Goal: Transaction & Acquisition: Download file/media

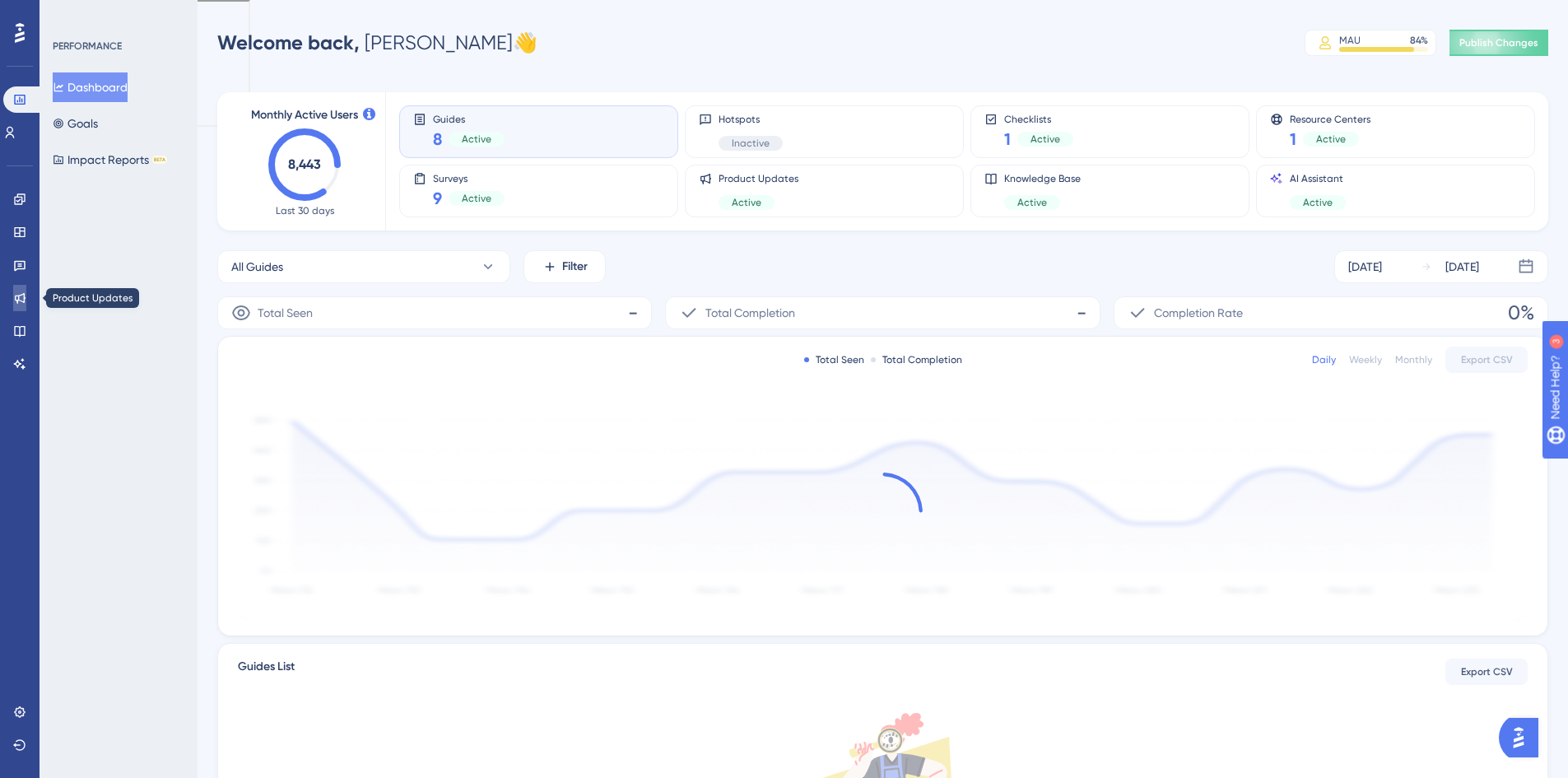
click at [23, 295] on icon at bounding box center [19, 298] width 13 height 13
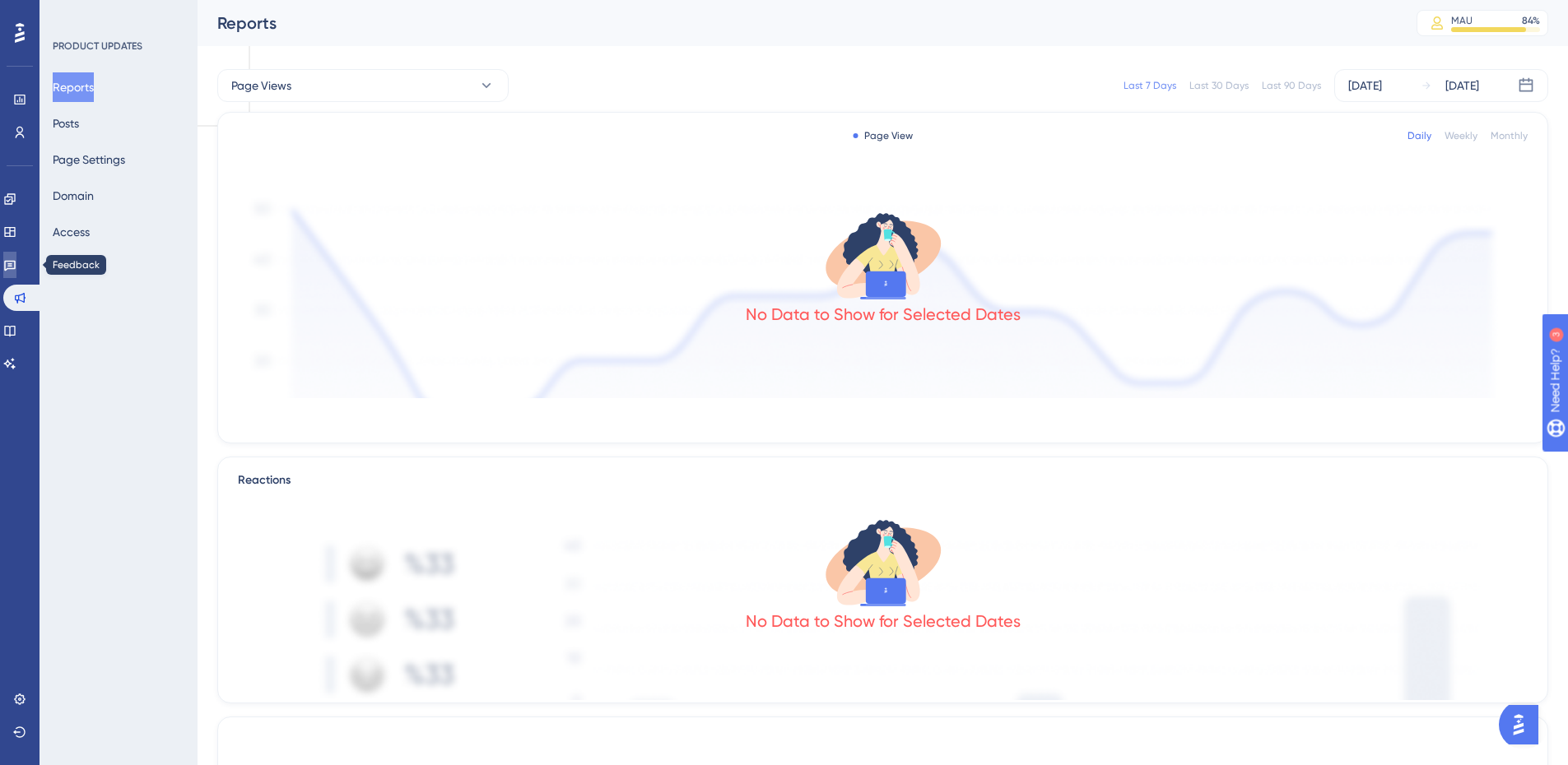
click at [15, 267] on icon at bounding box center [10, 266] width 11 height 10
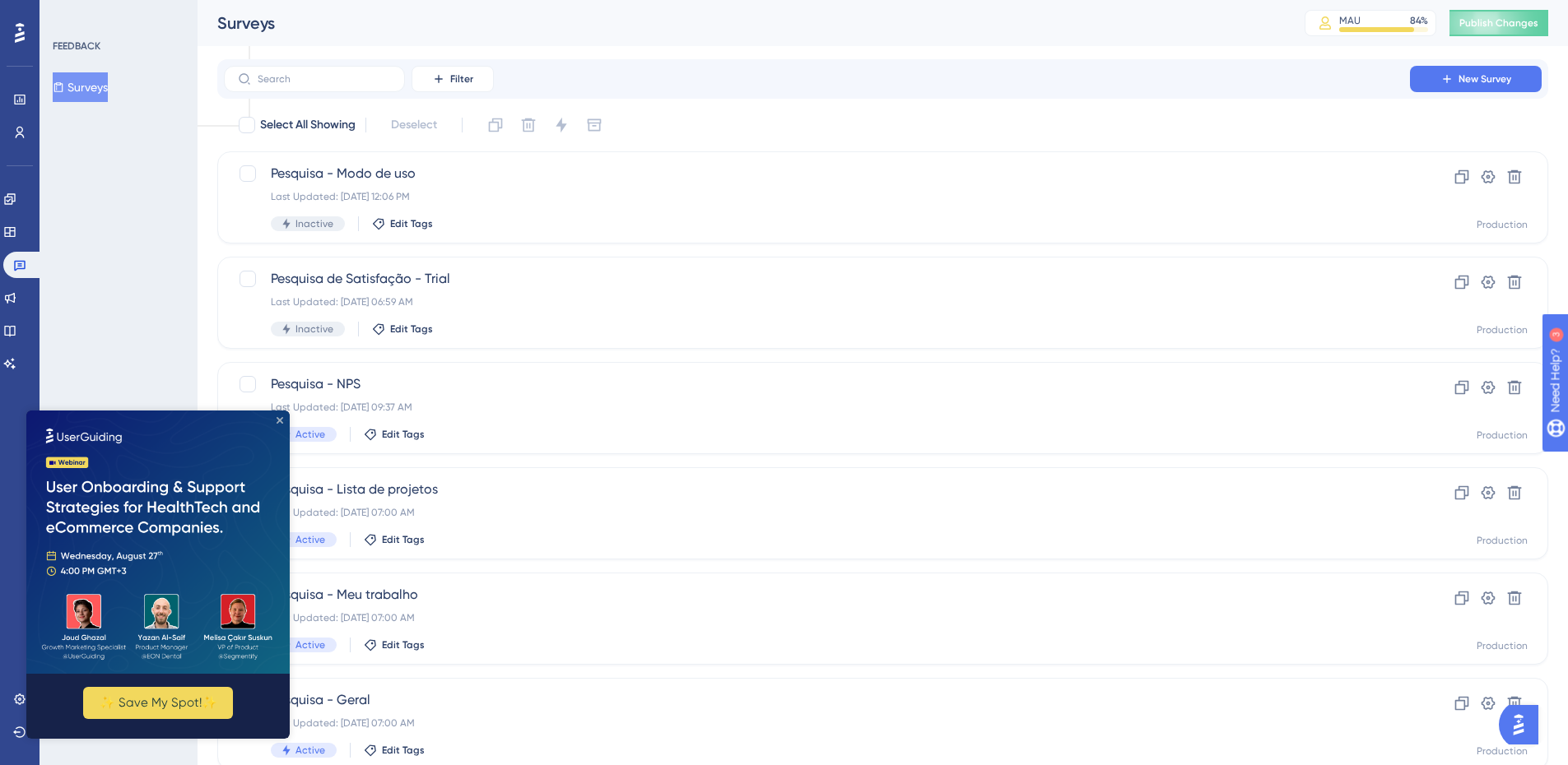
click at [276, 419] on icon "Close Preview" at bounding box center [280, 421] width 7 height 7
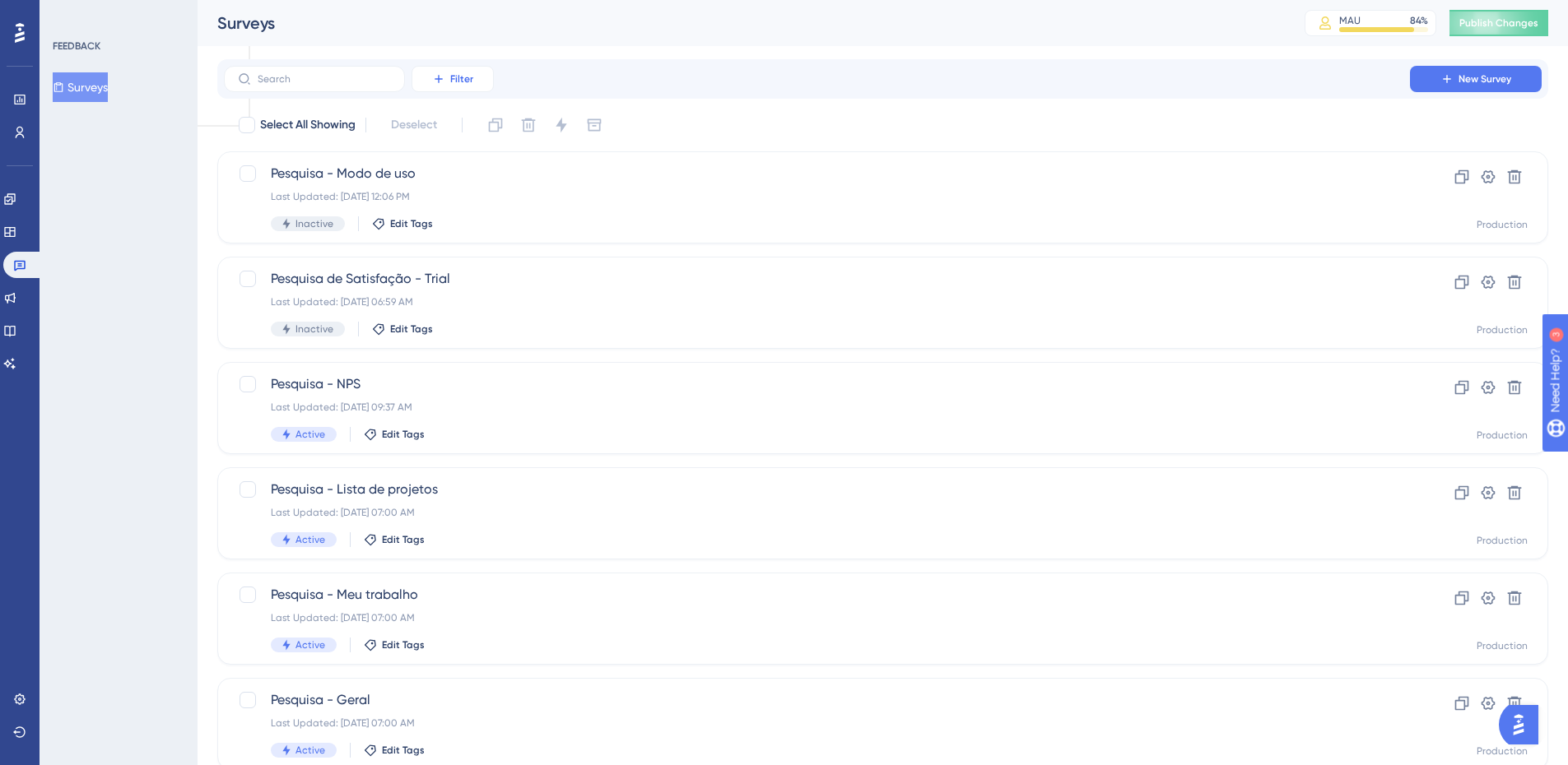
click at [453, 74] on span "Filter" at bounding box center [461, 78] width 23 height 13
click at [462, 222] on span "Status" at bounding box center [452, 224] width 34 height 20
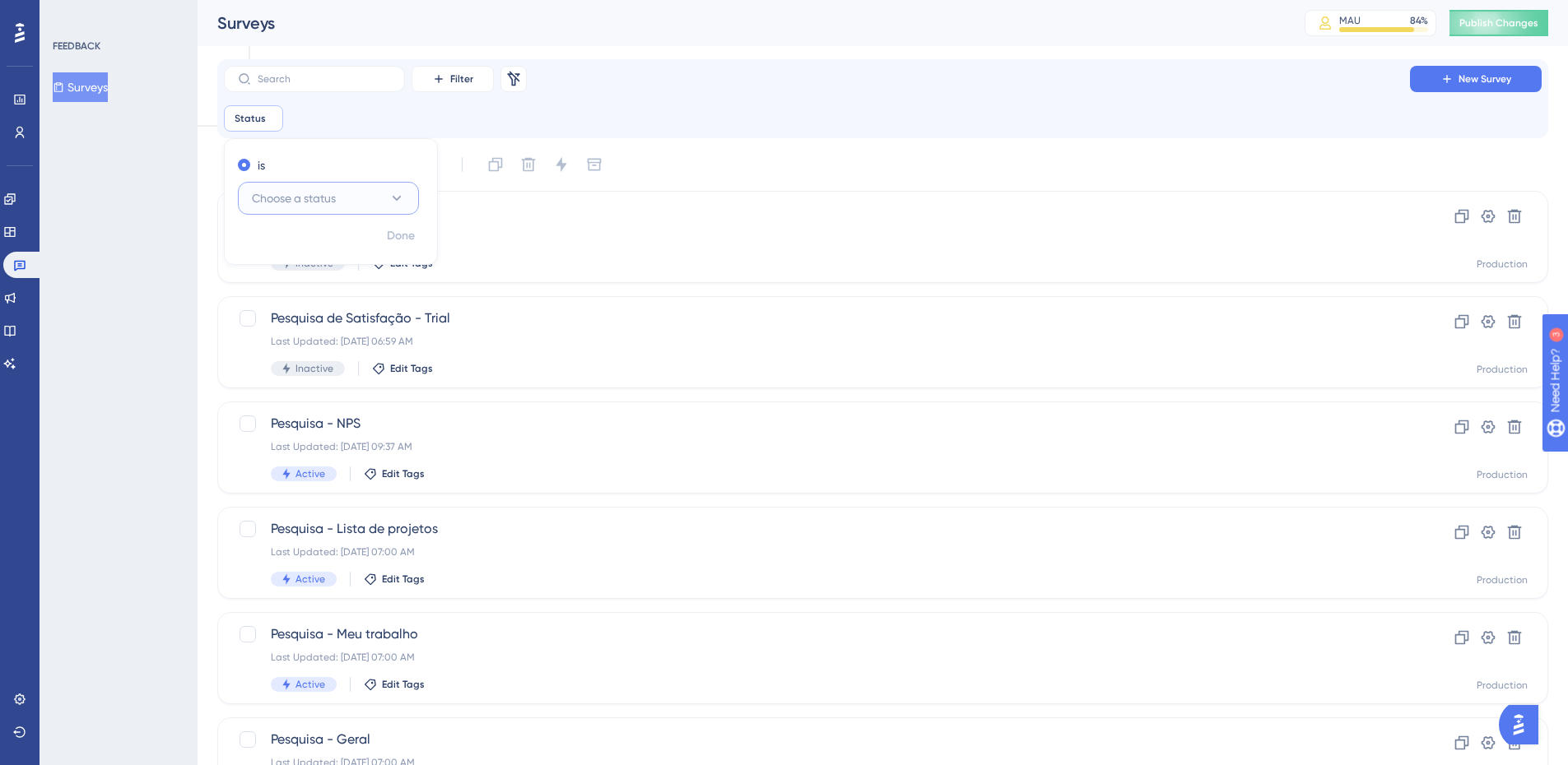
click at [319, 191] on span "Choose a status" at bounding box center [294, 198] width 84 height 20
click at [317, 246] on div "Active Active" at bounding box center [328, 248] width 134 height 33
click at [394, 240] on span "Done" at bounding box center [400, 236] width 28 height 20
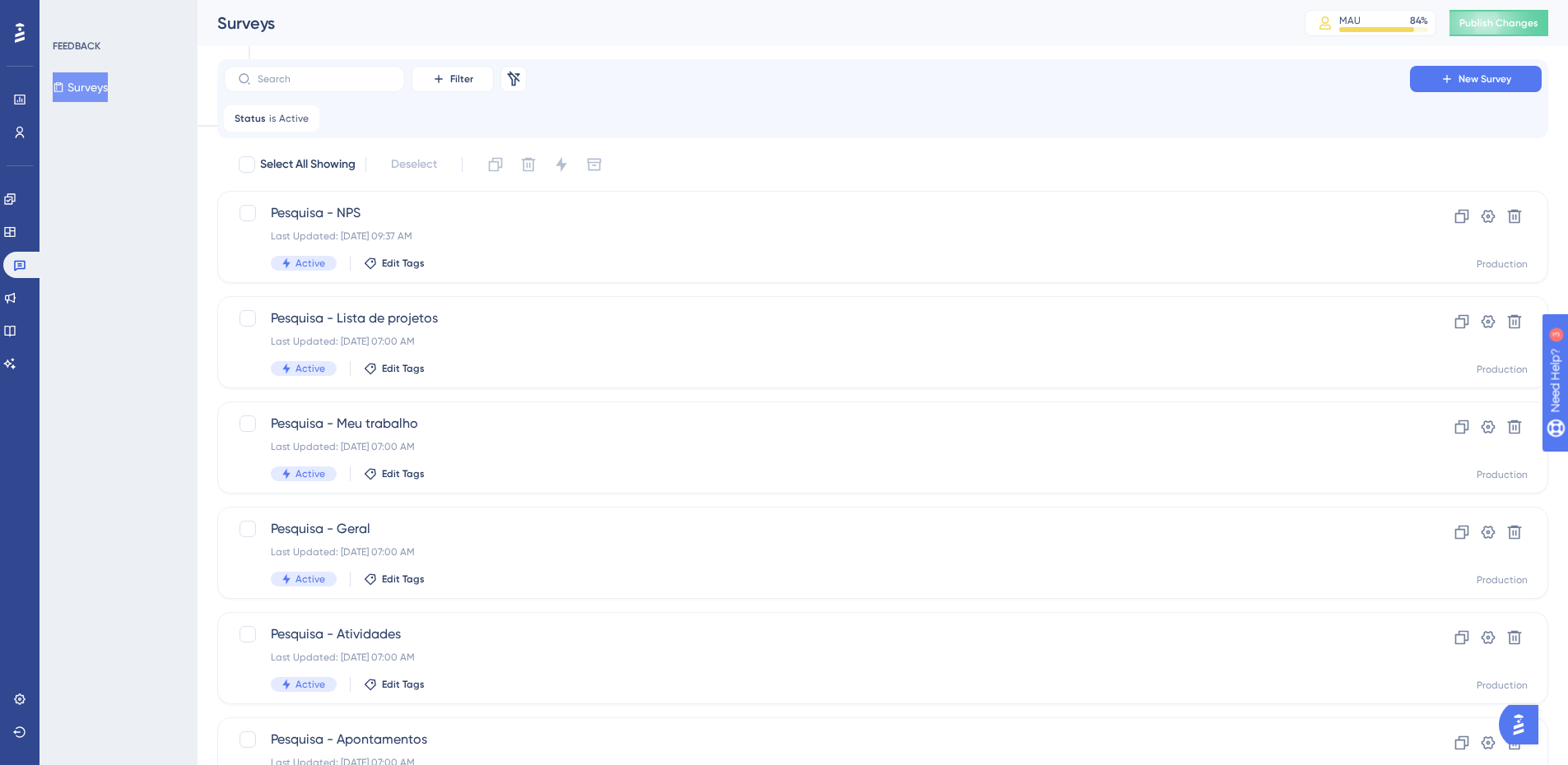
click at [774, 164] on div "Select All Showing Deselect" at bounding box center [893, 164] width 1312 height 26
click at [356, 213] on span "Pesquisa - NPS" at bounding box center [817, 213] width 1093 height 20
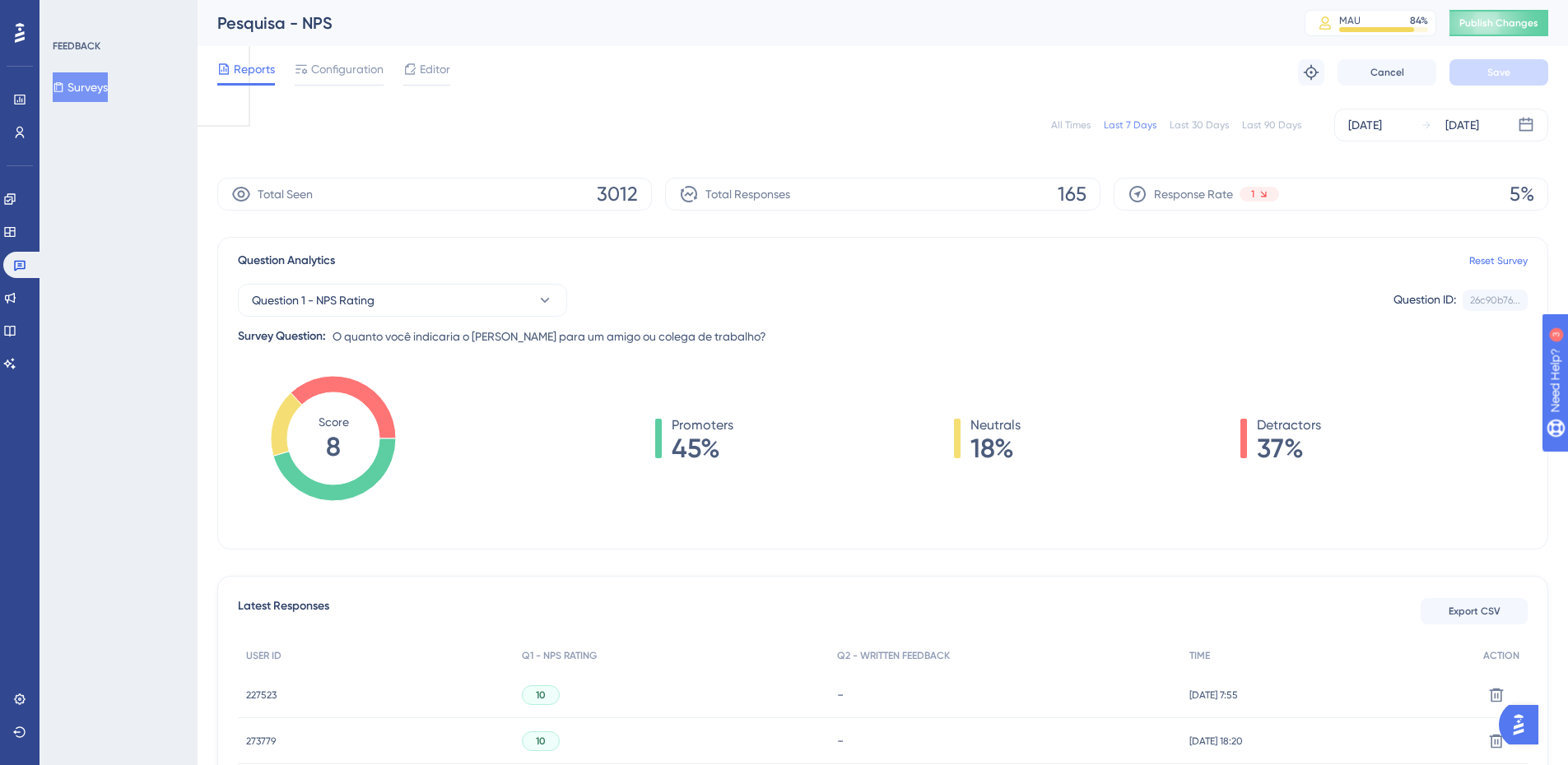
click at [1074, 119] on div "All Times" at bounding box center [1070, 124] width 39 height 13
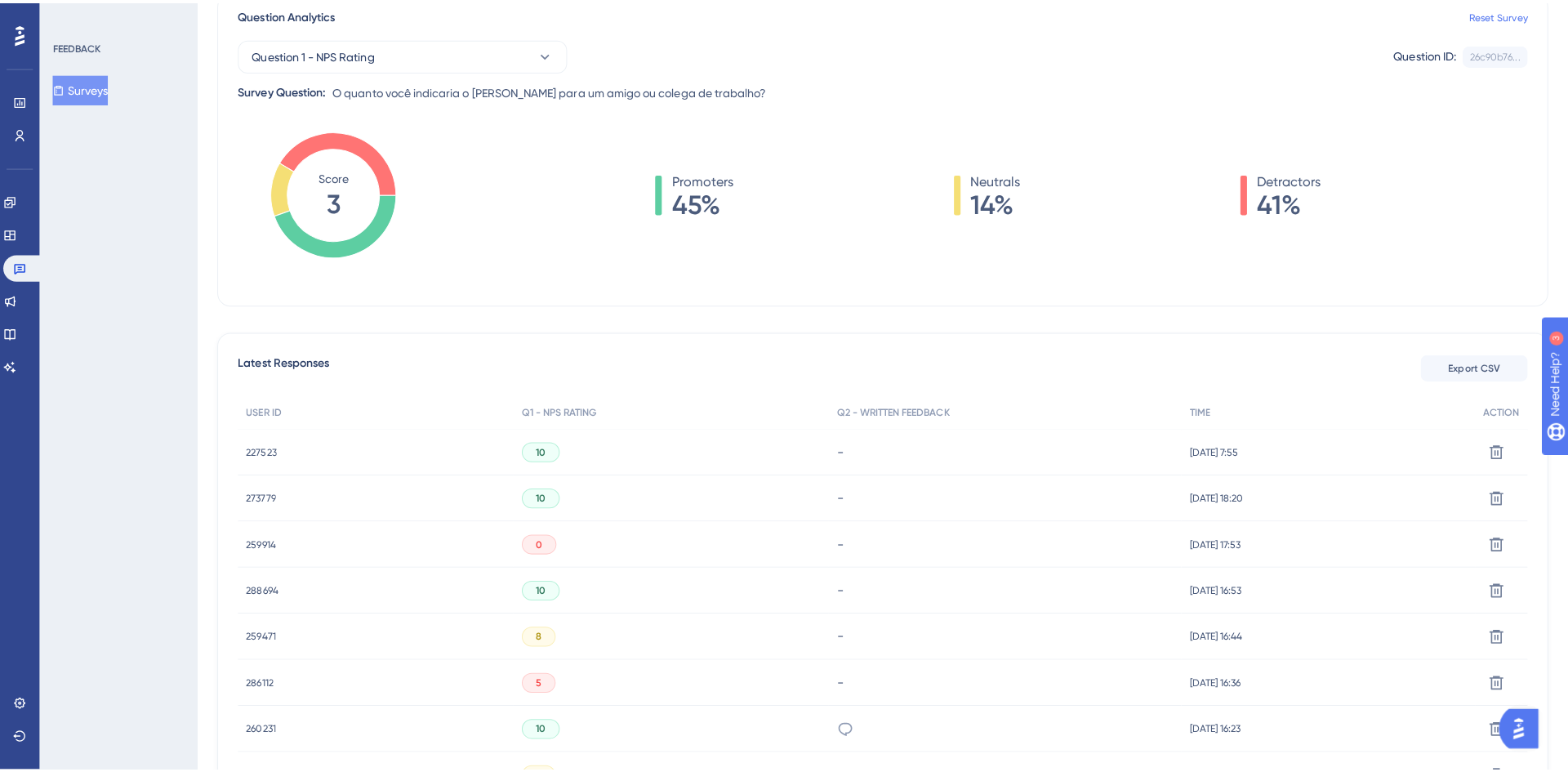
scroll to position [327, 0]
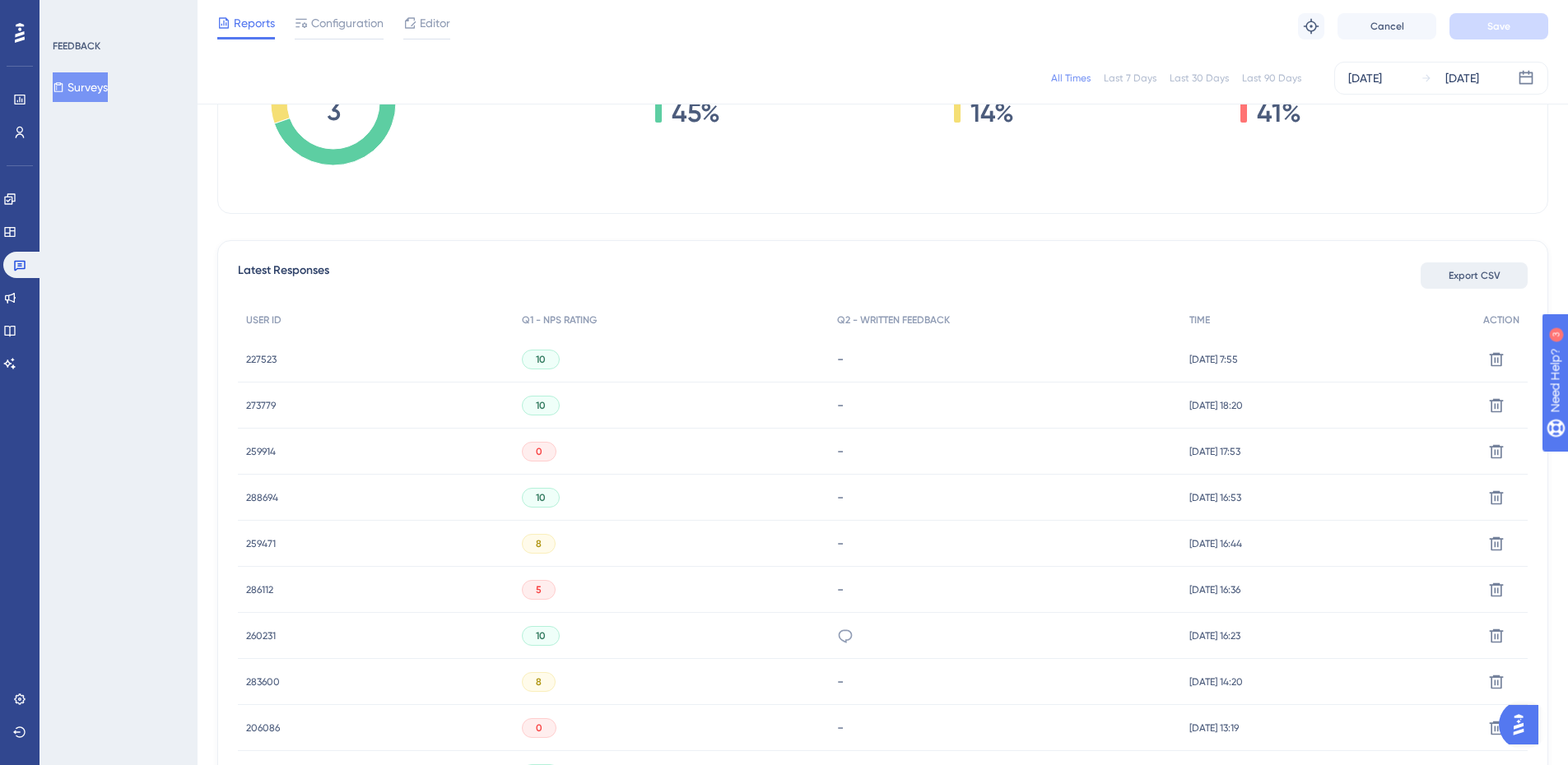
click at [1471, 274] on span "Export CSV" at bounding box center [1475, 275] width 52 height 13
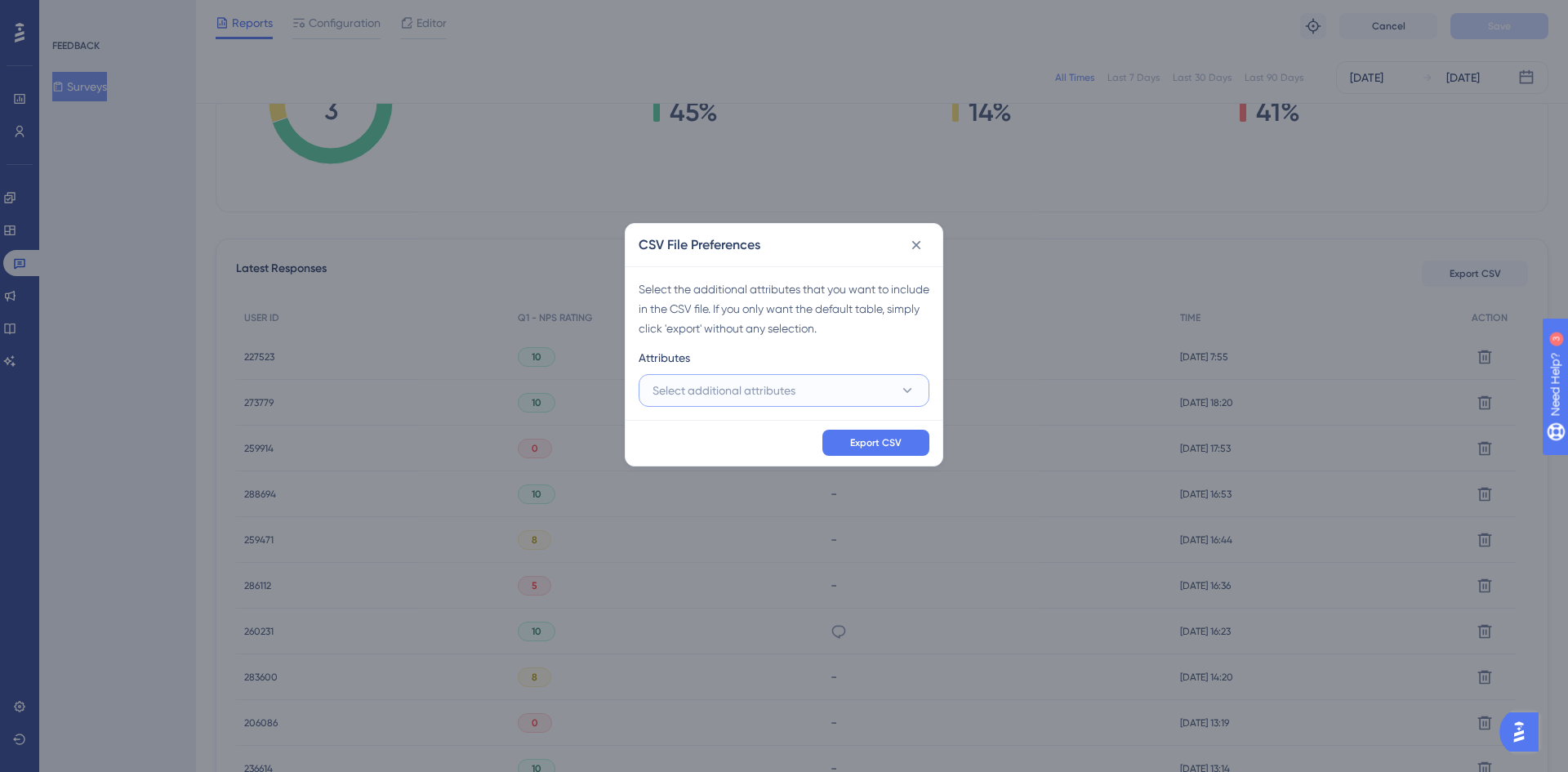
click at [774, 383] on span "Select additional attributes" at bounding box center [724, 390] width 143 height 20
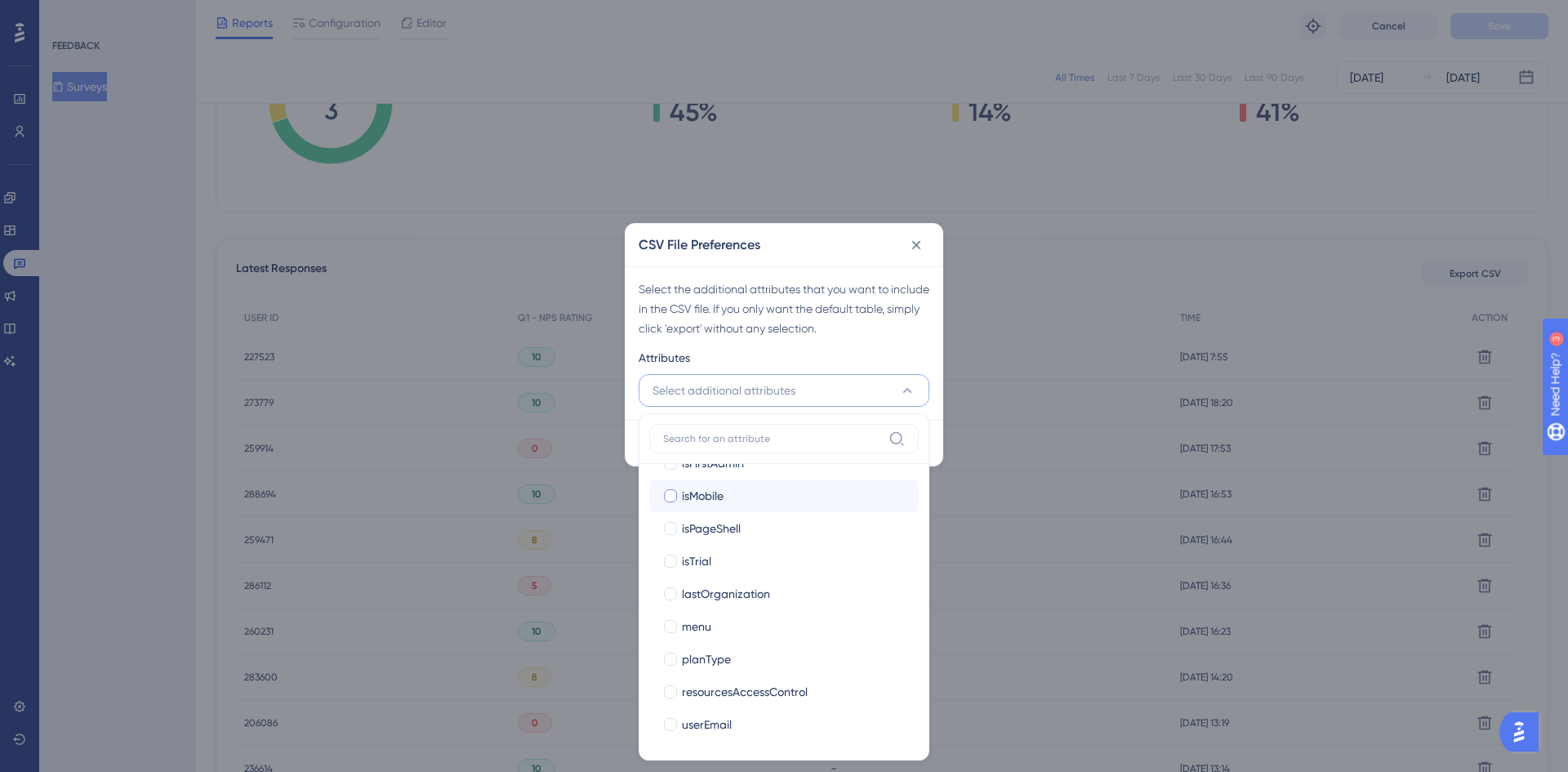
scroll to position [0, 0]
click at [679, 492] on label "Last Interaction" at bounding box center [784, 489] width 243 height 20
checkbox input "true"
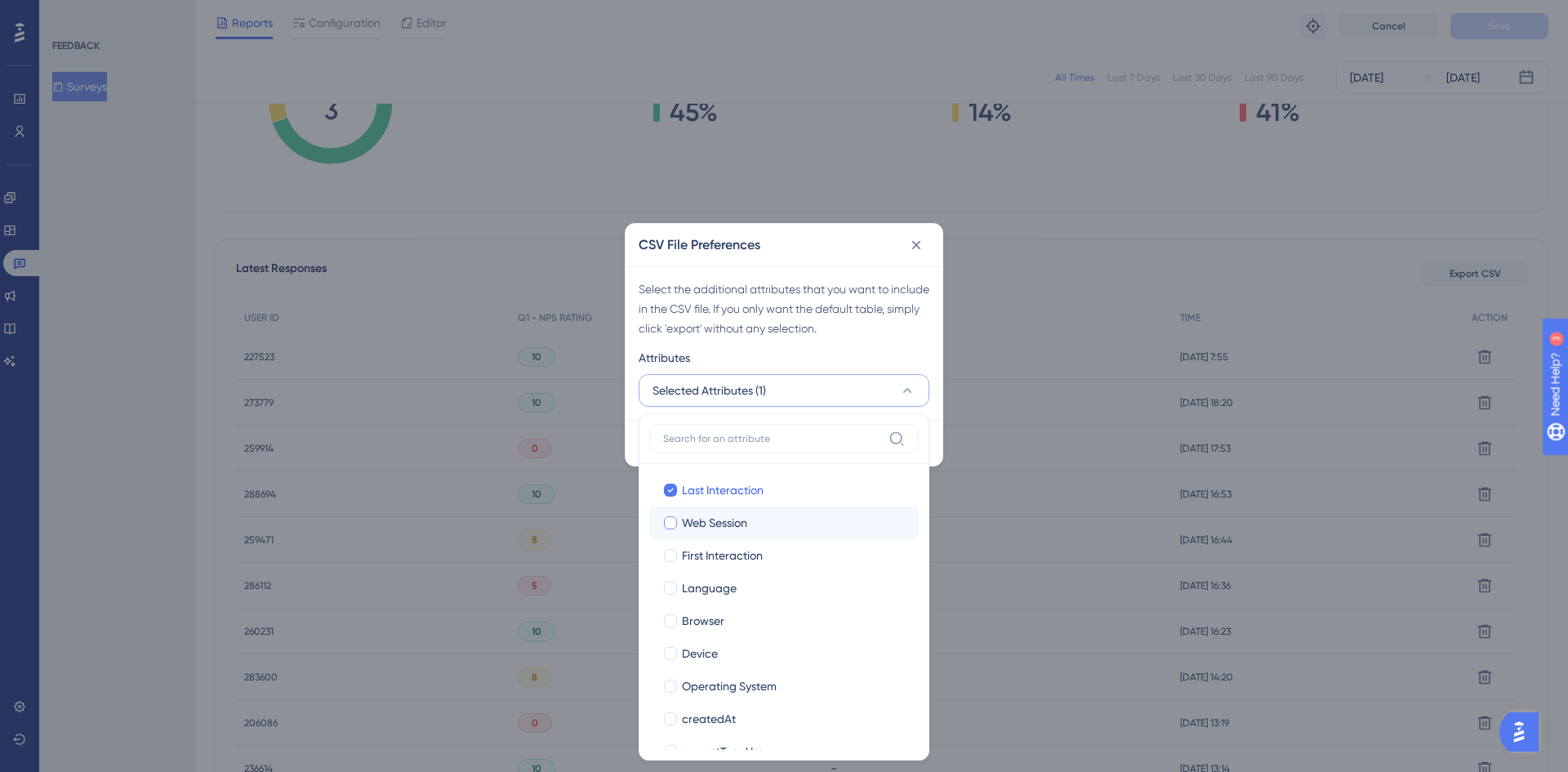
click at [679, 524] on label "Web Session" at bounding box center [784, 522] width 243 height 20
checkbox input "true"
click at [680, 557] on label "First Interaction" at bounding box center [784, 555] width 243 height 20
checkbox input "true"
click at [681, 589] on span "Language" at bounding box center [708, 588] width 54 height 20
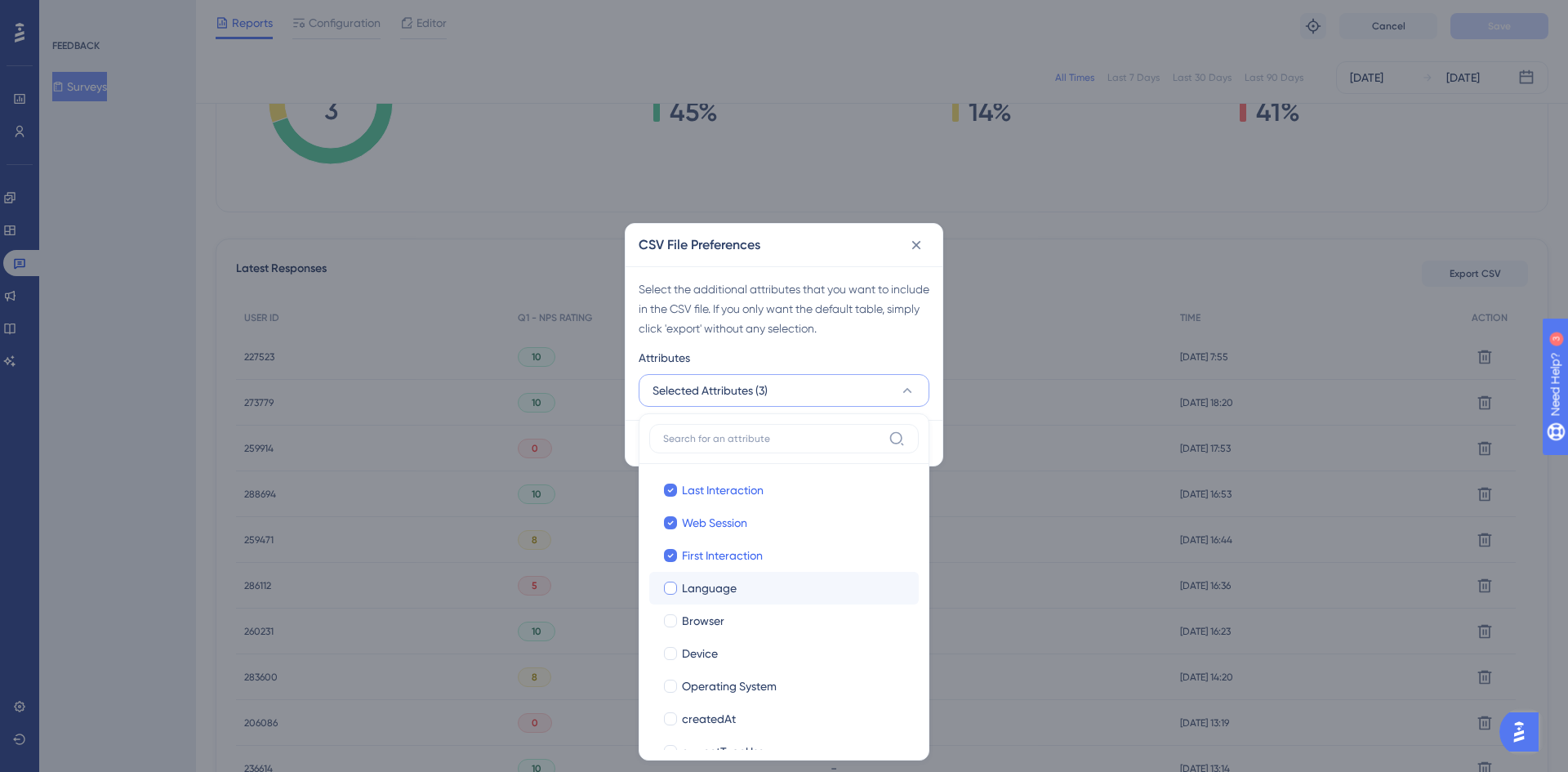
checkbox input "true"
click at [688, 619] on span "Browser" at bounding box center [702, 620] width 42 height 20
checkbox input "true"
click at [695, 651] on span "Device" at bounding box center [700, 653] width 36 height 20
checkbox input "true"
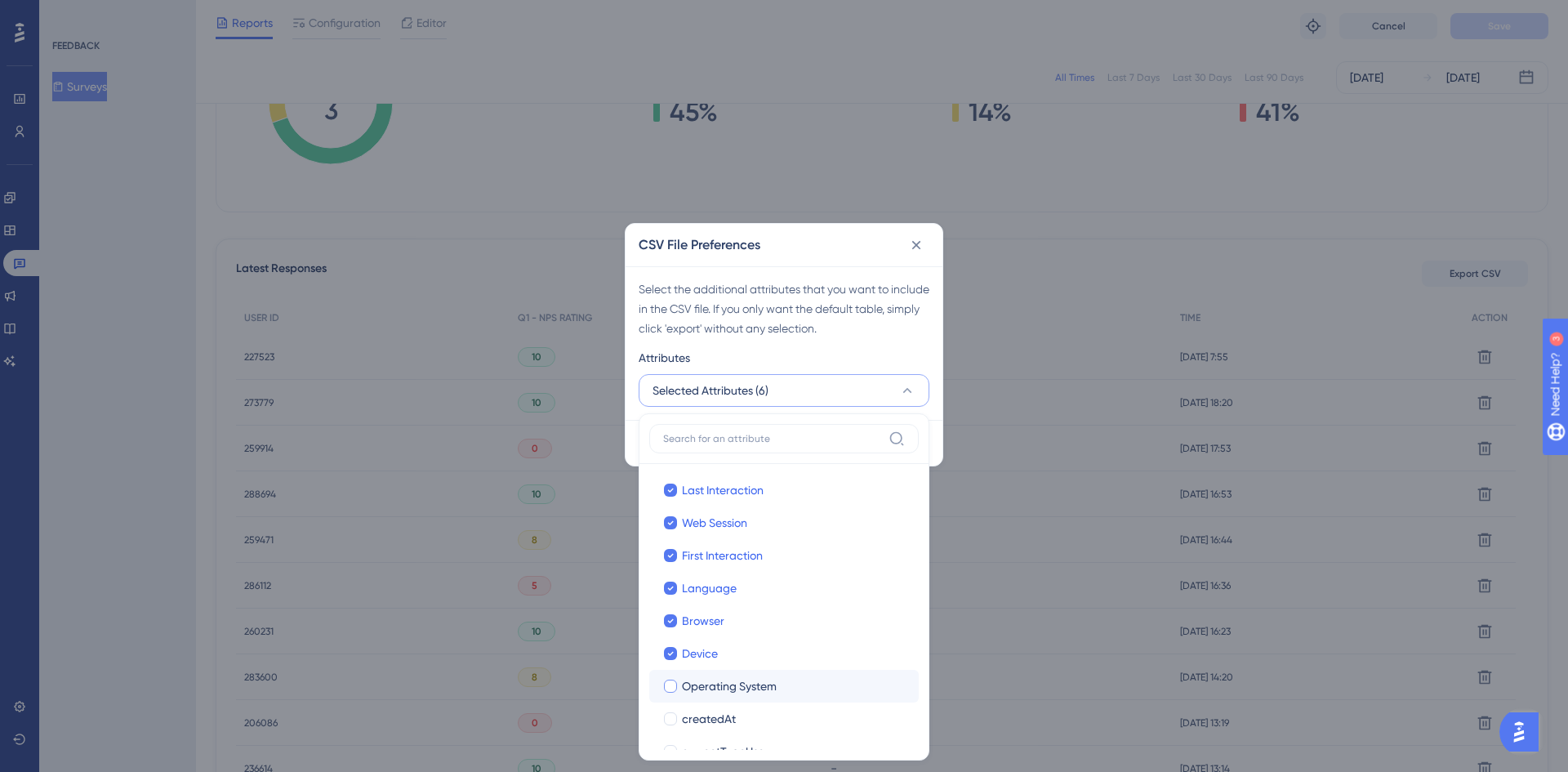
scroll to position [82, 0]
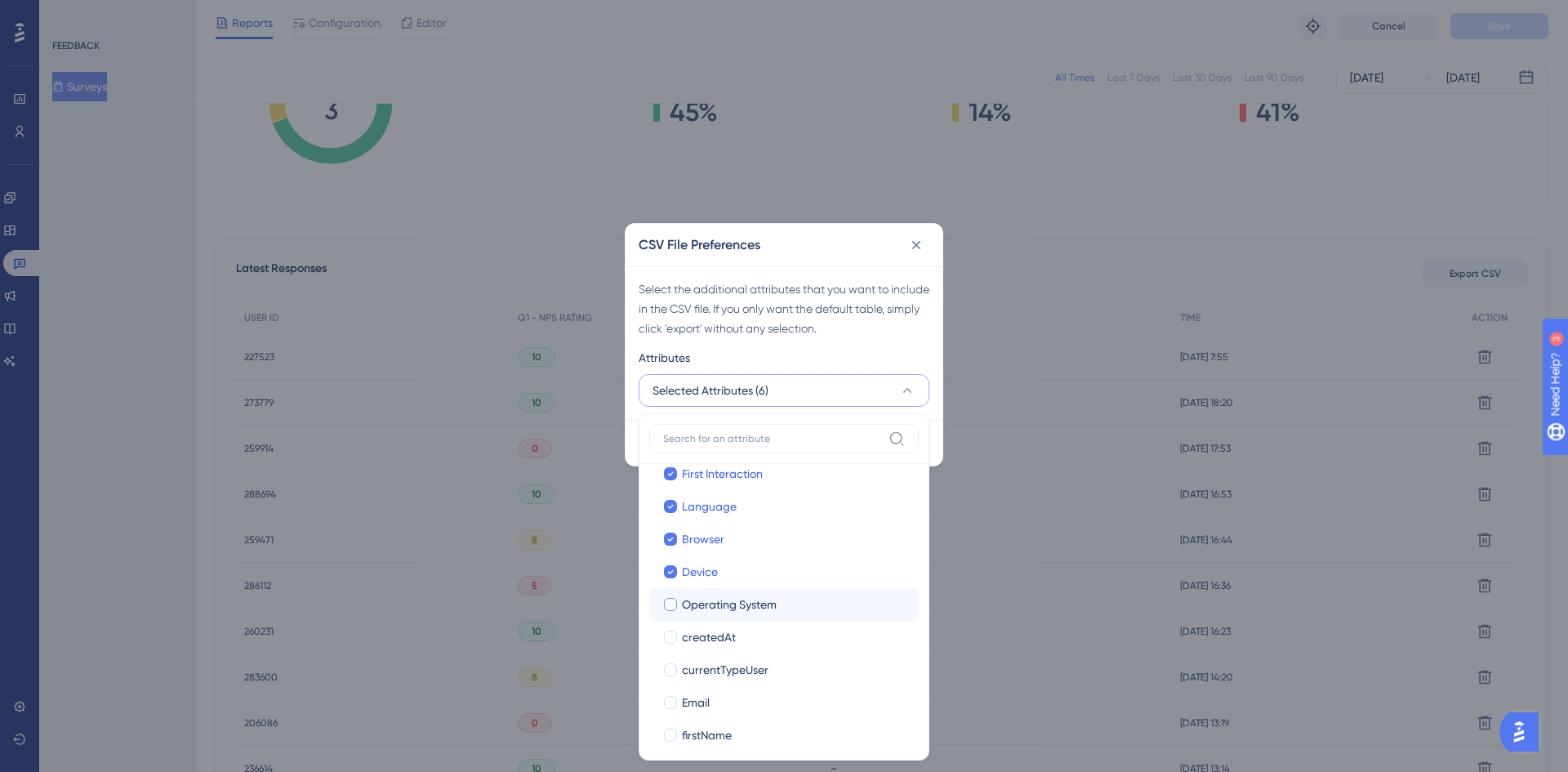
click at [731, 607] on span "Operating System" at bounding box center [729, 604] width 95 height 20
checkbox input "true"
drag, startPoint x: 731, startPoint y: 662, endPoint x: 723, endPoint y: 643, distance: 20.6
click at [731, 655] on label "currentTypeUser currentTypeUser" at bounding box center [783, 669] width 270 height 33
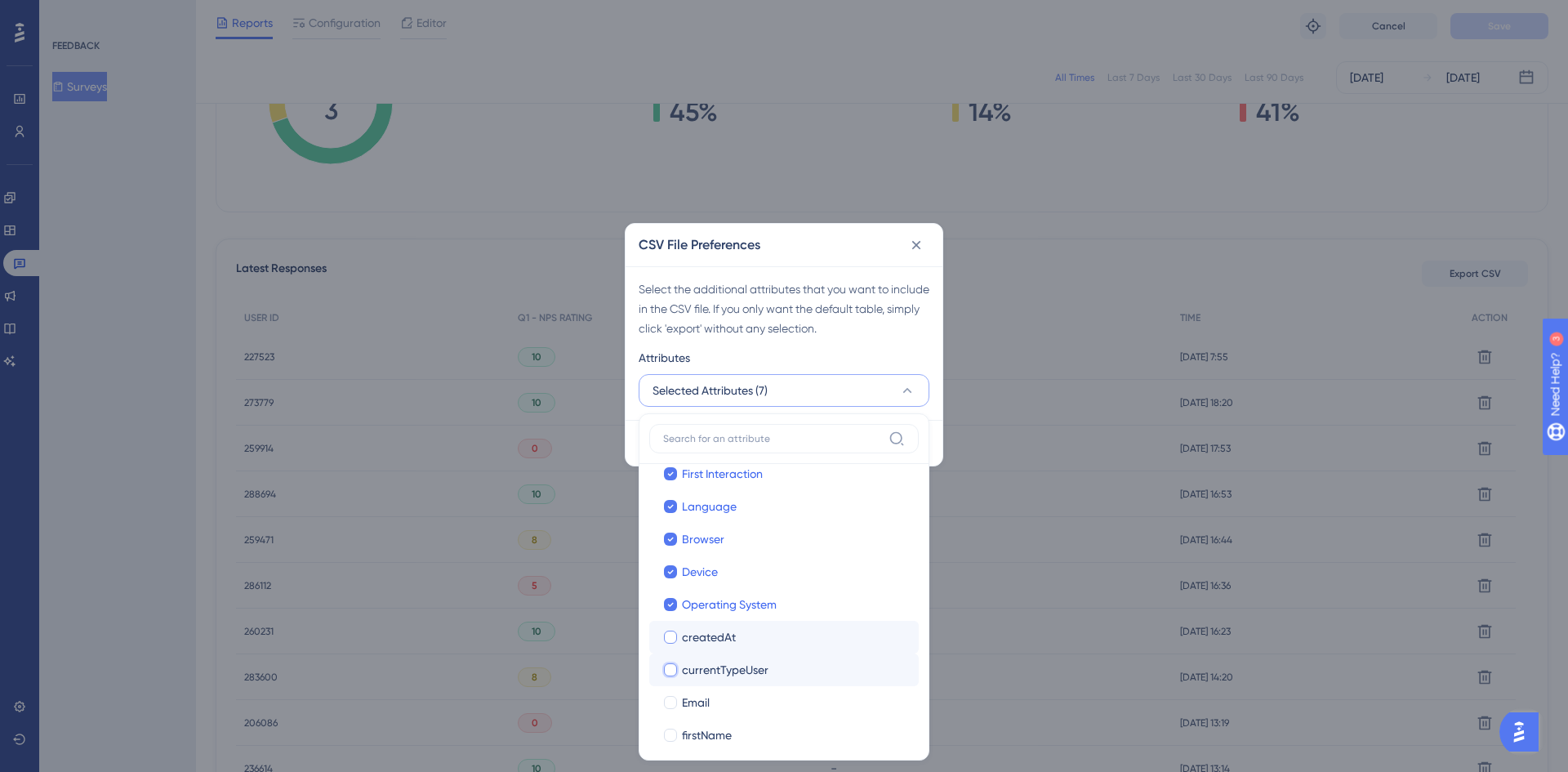
click at [671, 750] on input "currentTypeUser" at bounding box center [670, 750] width 1 height 1
checkbox input "false"
click at [722, 641] on span "createdAt" at bounding box center [708, 637] width 54 height 20
checkbox input "true"
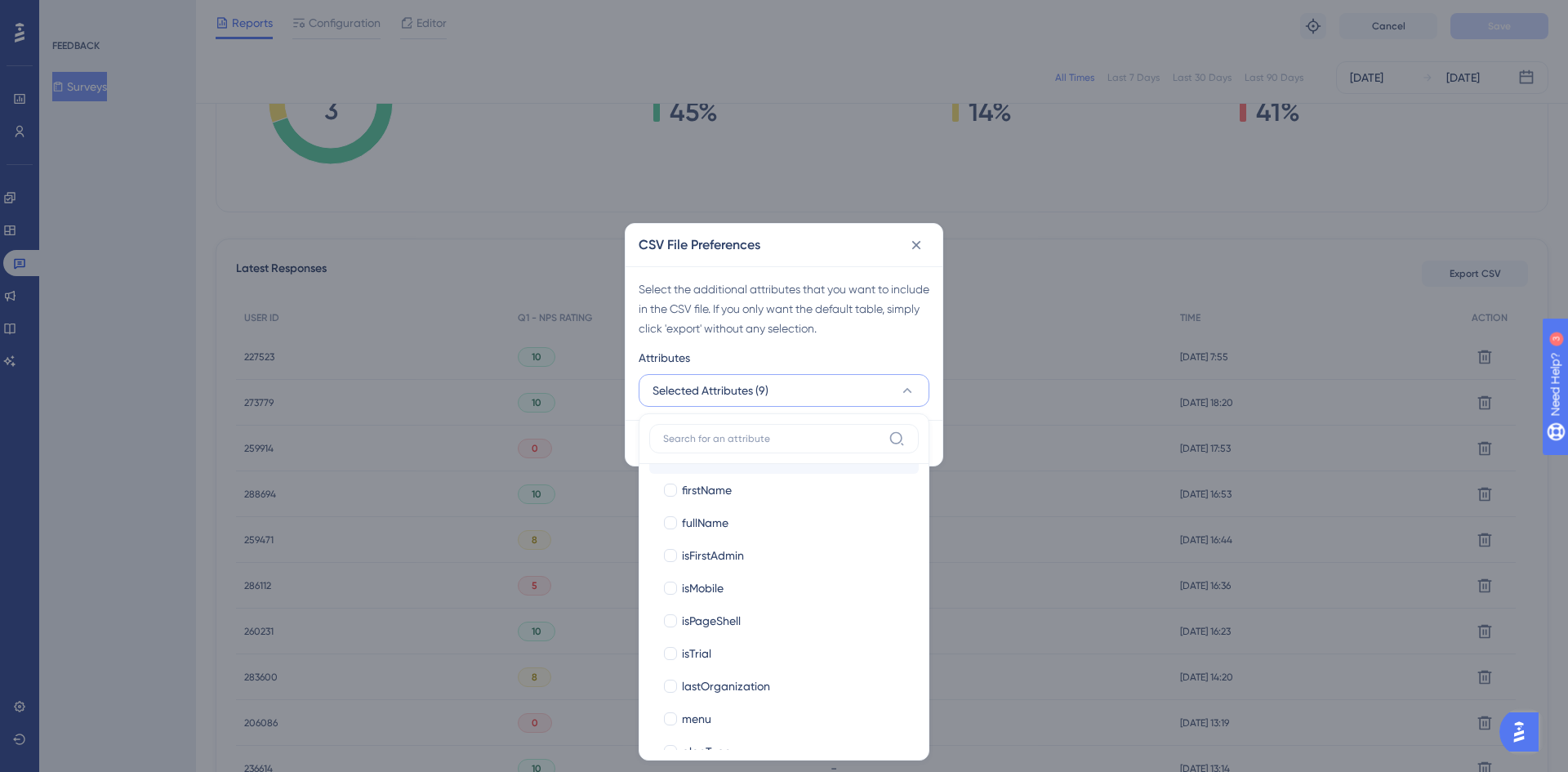
scroll to position [245, 0]
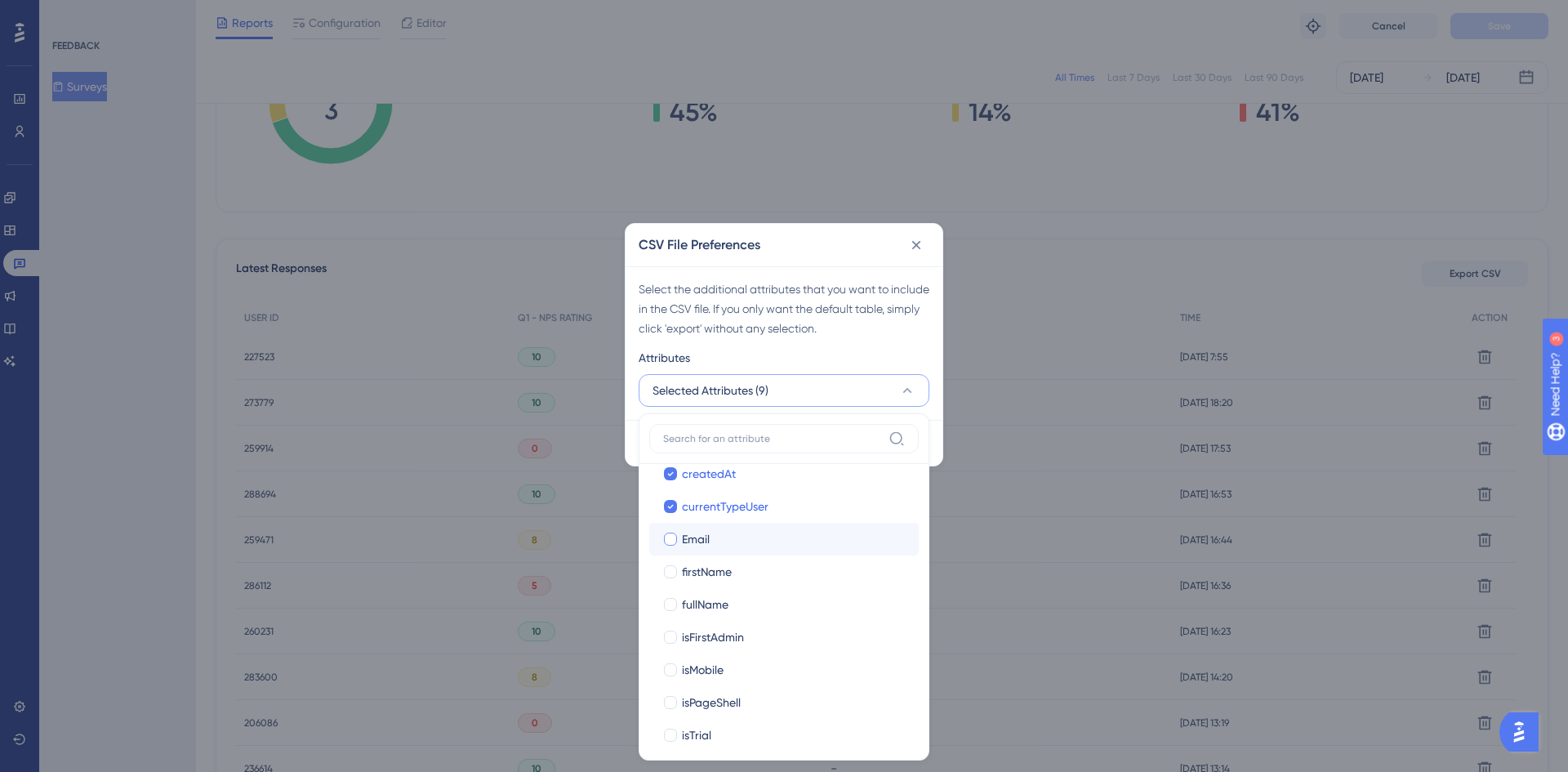
click at [708, 547] on span "Email" at bounding box center [695, 539] width 28 height 20
checkbox input "true"
click at [713, 570] on span "firstName" at bounding box center [706, 571] width 50 height 20
checkbox input "true"
click at [725, 601] on span "fullName" at bounding box center [705, 604] width 47 height 20
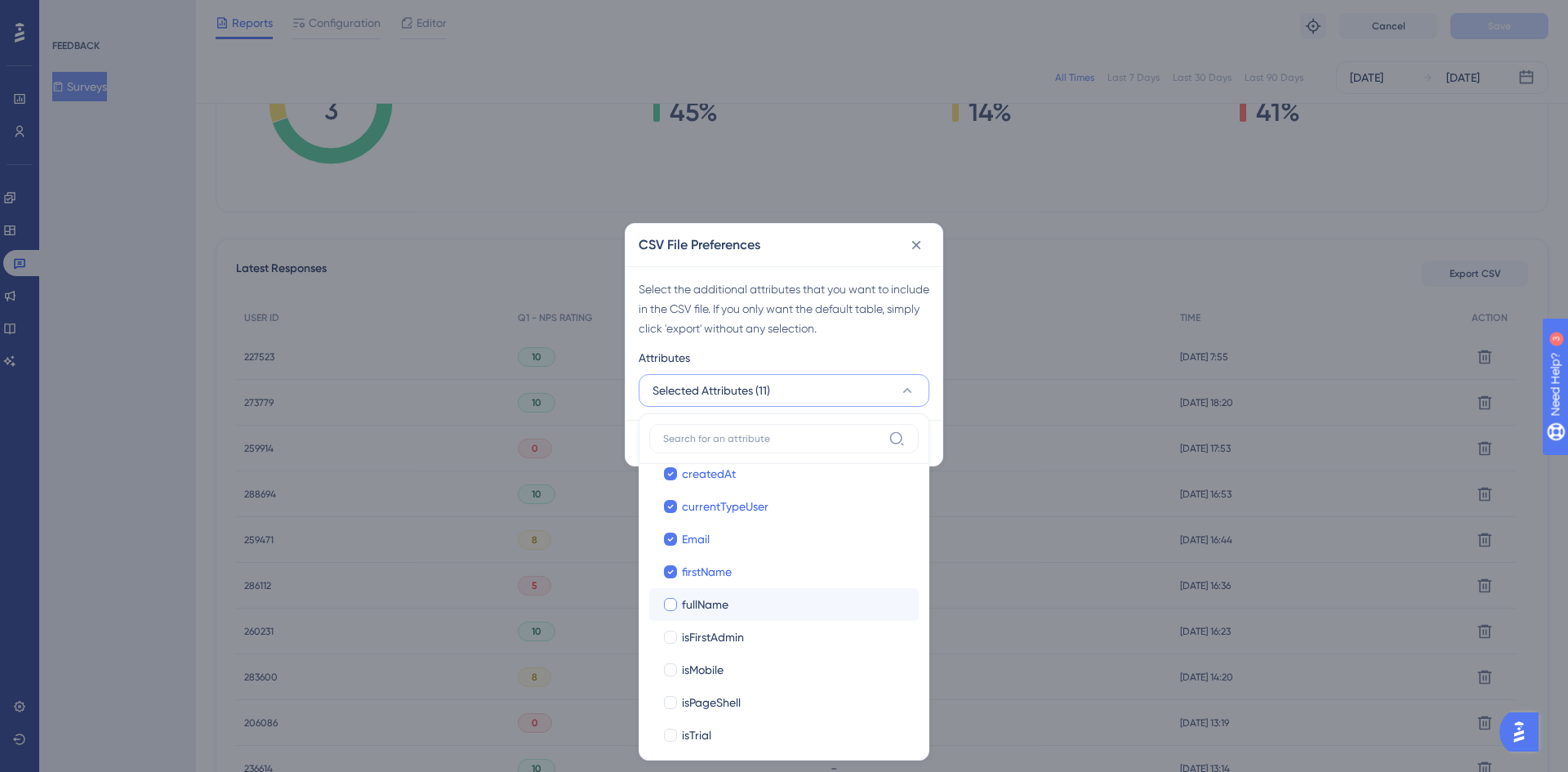
checkbox input "true"
drag, startPoint x: 723, startPoint y: 635, endPoint x: 726, endPoint y: 648, distance: 13.3
click at [723, 637] on span "isFirstAdmin" at bounding box center [712, 637] width 62 height 20
checkbox input "true"
click at [728, 666] on div "isMobile" at bounding box center [793, 669] width 224 height 20
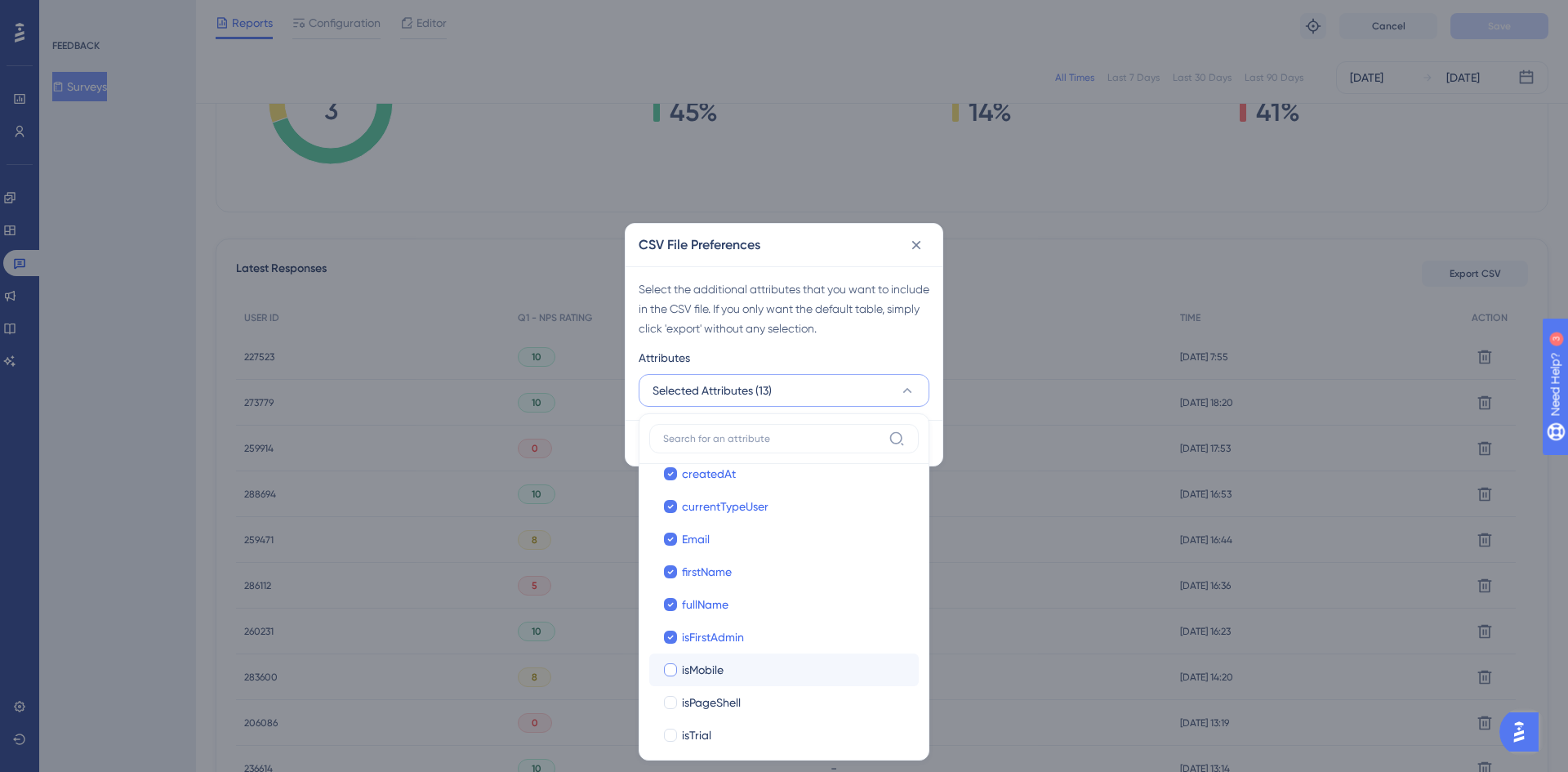
checkbox input "true"
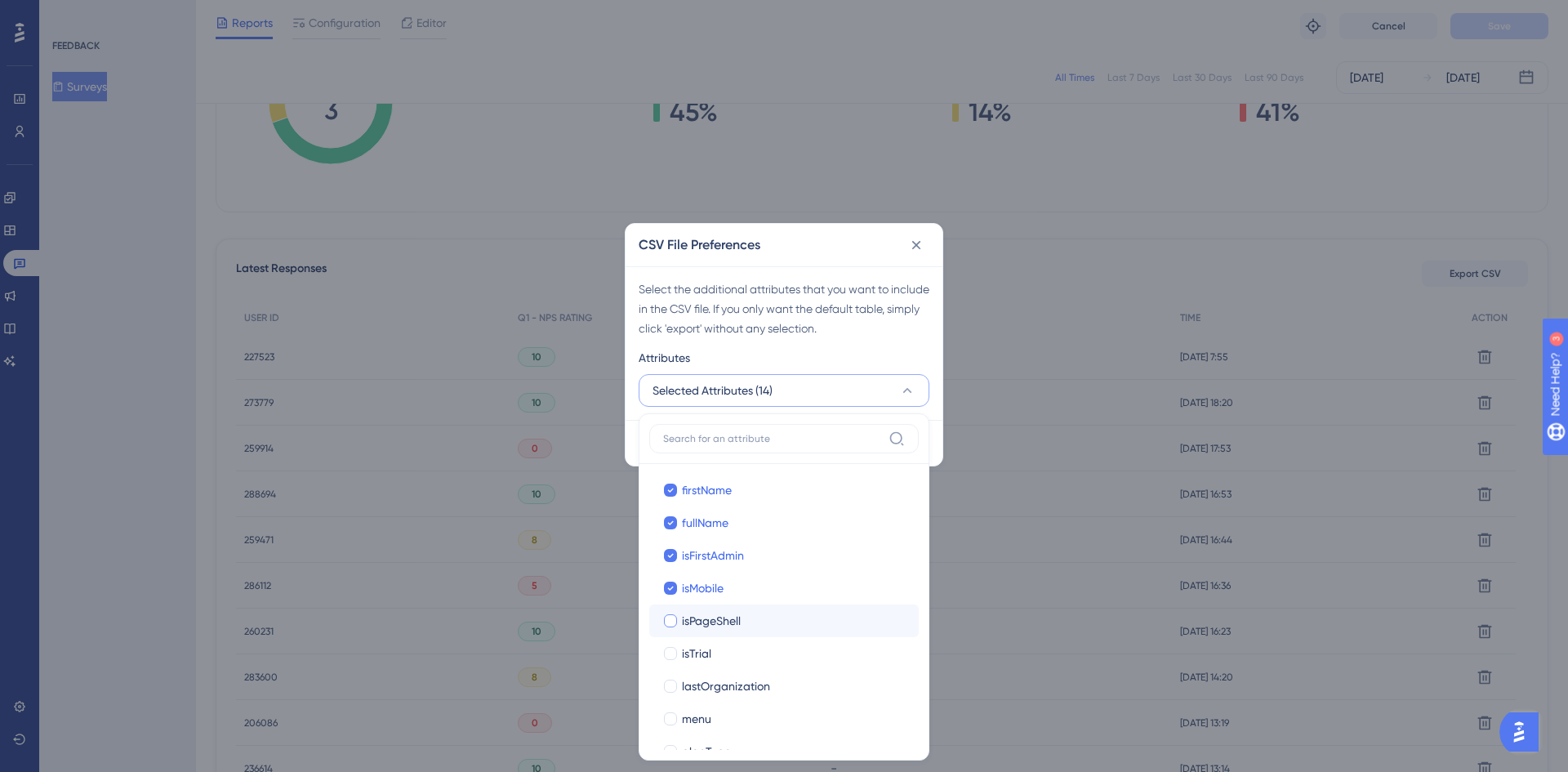
click at [748, 618] on div "isPageShell" at bounding box center [793, 620] width 224 height 20
checkbox input "true"
click at [731, 654] on div "isTrial" at bounding box center [793, 653] width 224 height 20
checkbox input "true"
click at [741, 687] on span "lastOrganization" at bounding box center [725, 686] width 88 height 20
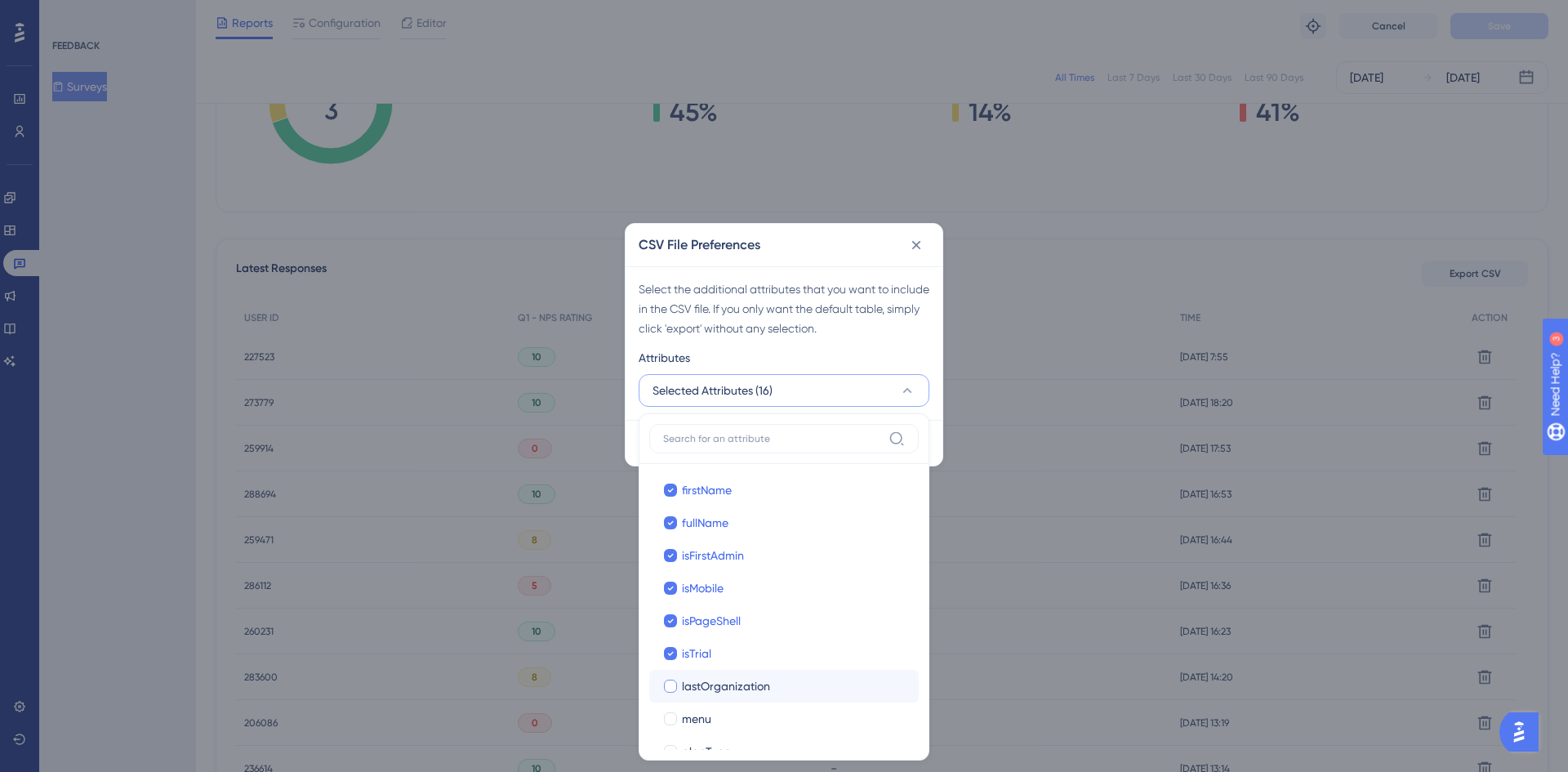
checkbox input "true"
click at [743, 717] on div "menu" at bounding box center [793, 719] width 224 height 20
checkbox input "true"
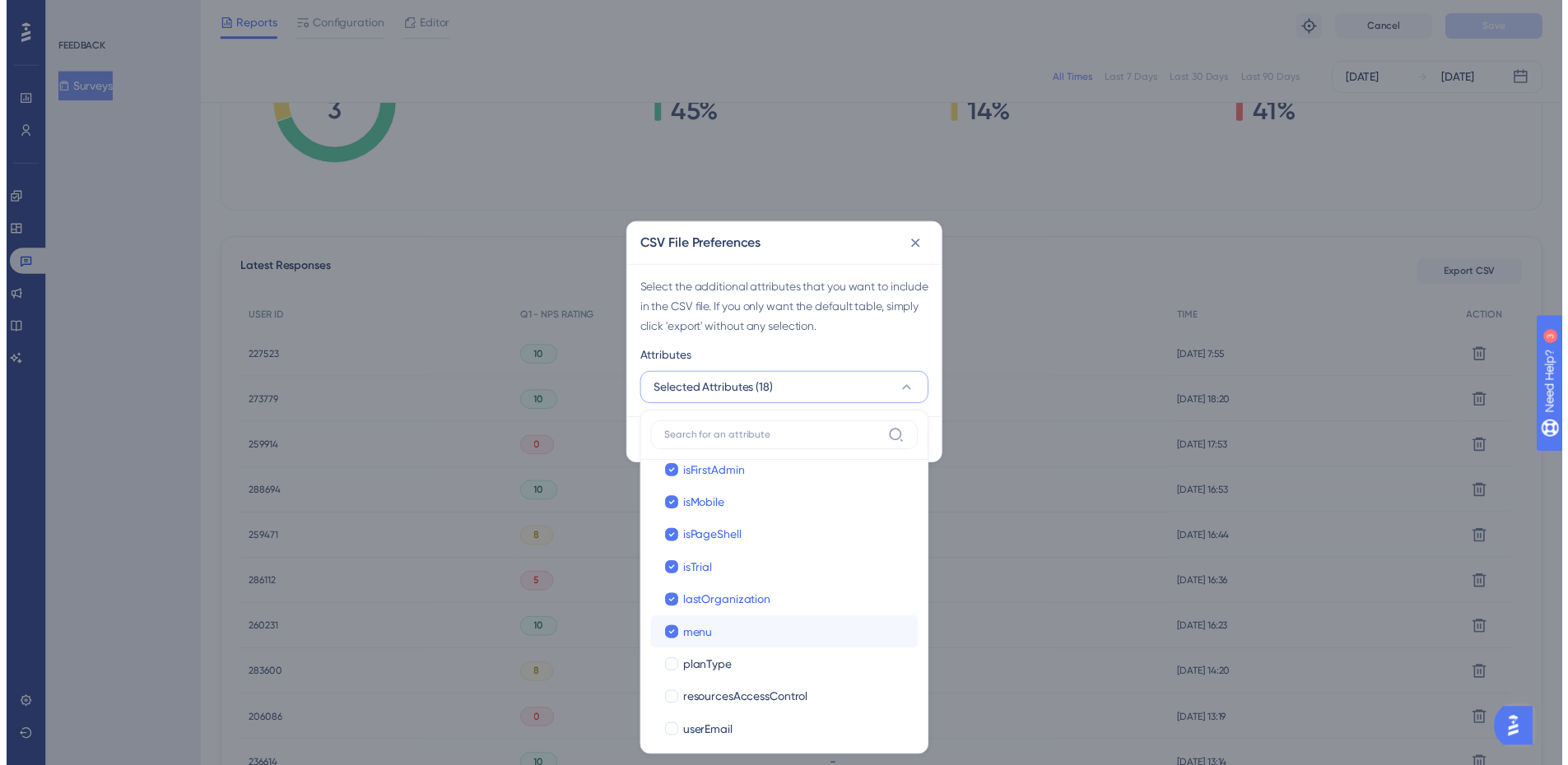
scroll to position [422, 0]
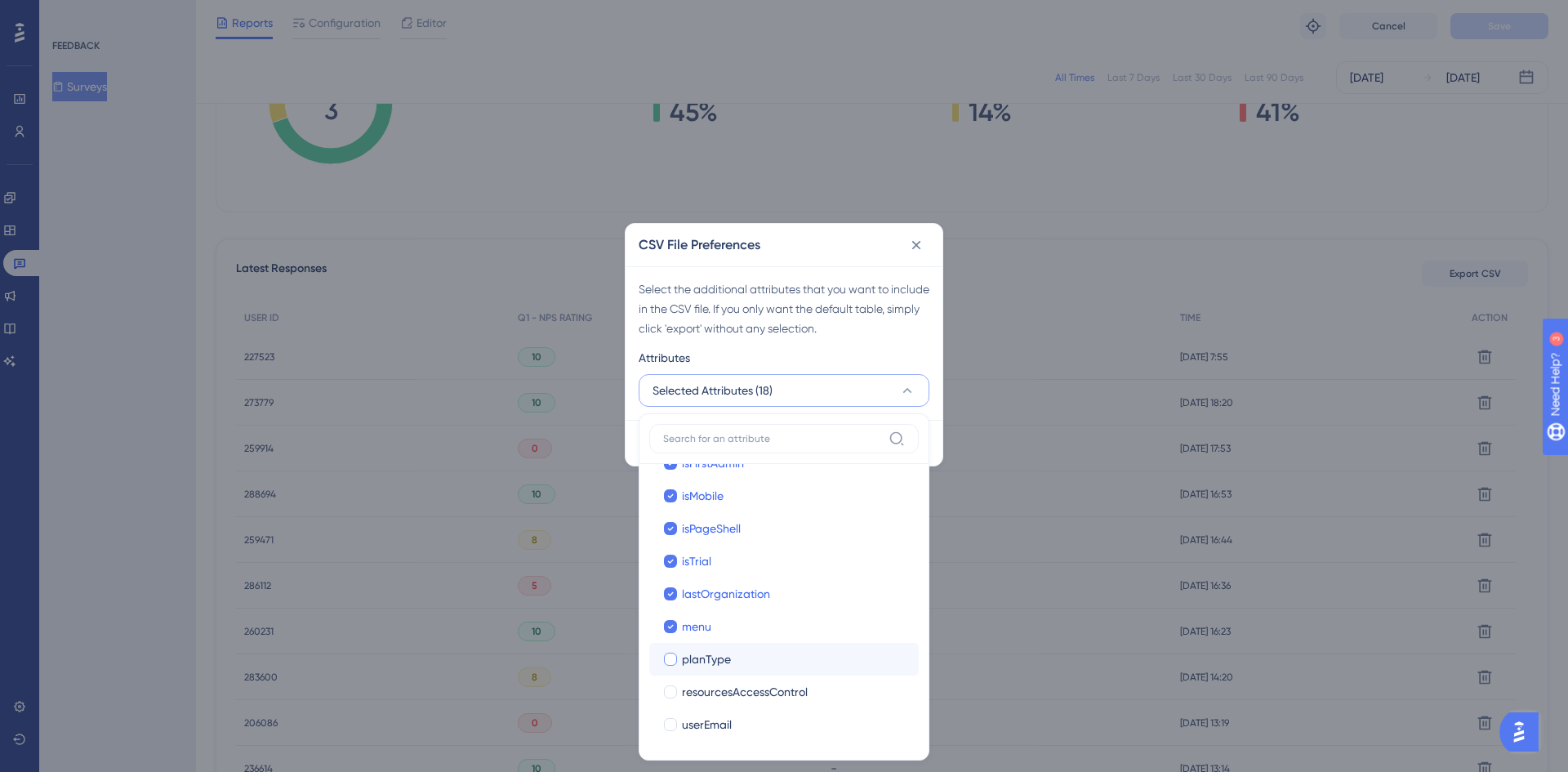
click at [764, 663] on div "planType" at bounding box center [793, 658] width 224 height 20
checkbox input "true"
click at [763, 707] on label "resourcesAccessControl resourcesAccessControl" at bounding box center [783, 692] width 270 height 33
click at [756, 721] on div "userEmail" at bounding box center [793, 724] width 224 height 20
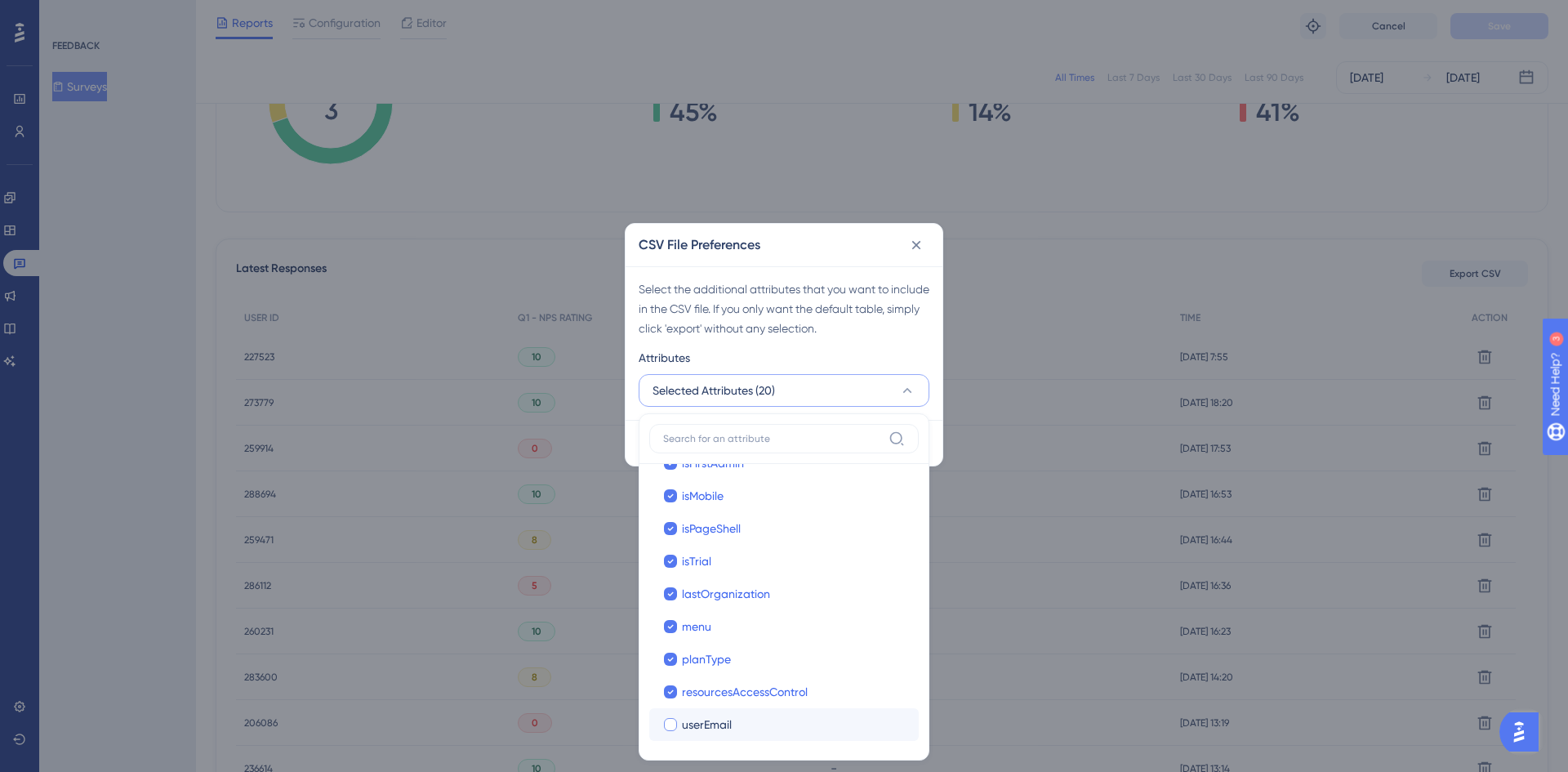
checkbox input "true"
click at [917, 380] on button "Selected Attributes (21)" at bounding box center [783, 390] width 290 height 33
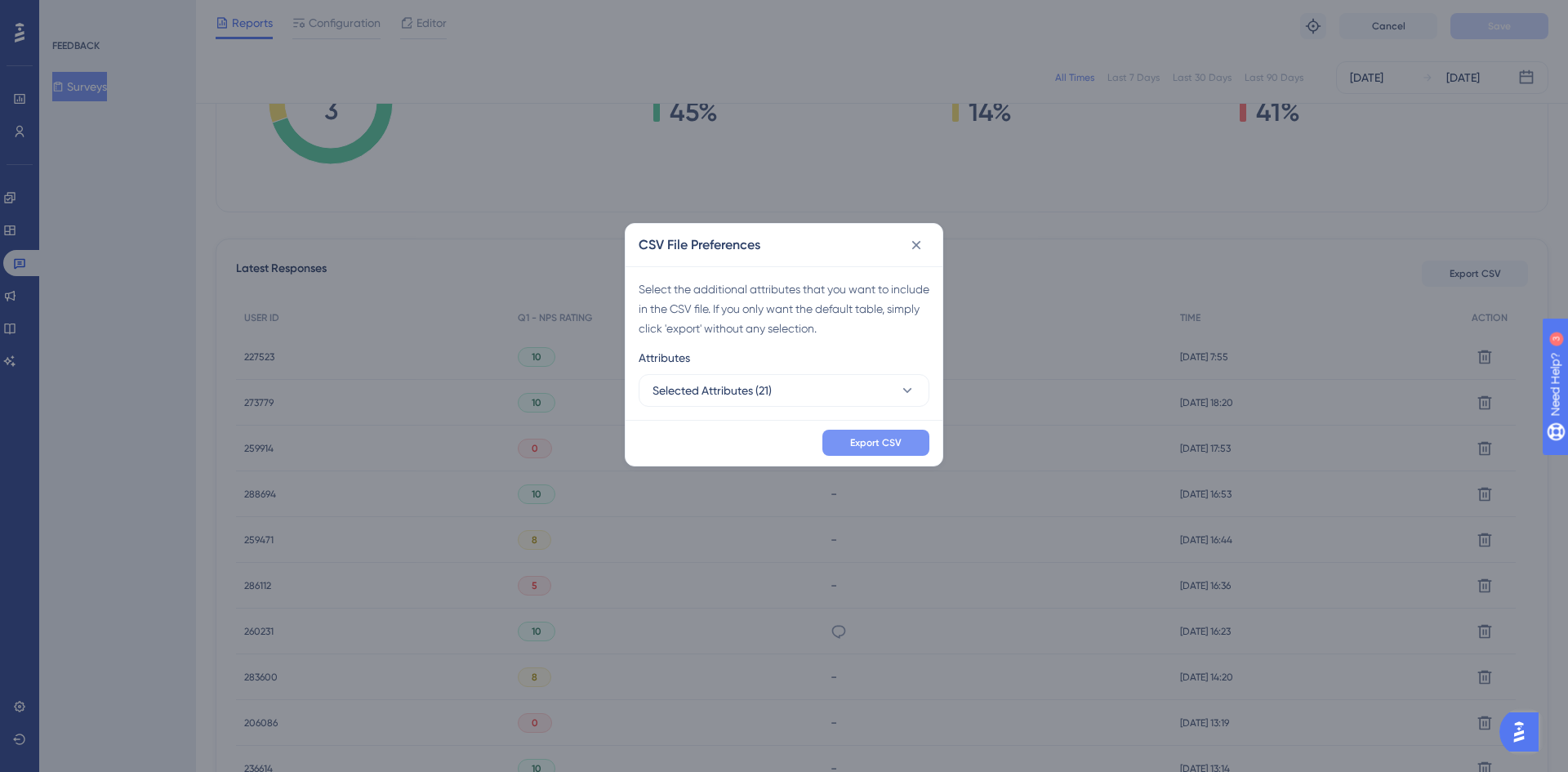
click at [899, 436] on span "Export CSV" at bounding box center [876, 442] width 52 height 13
